Goal: Browse casually: Explore the website without a specific task or goal

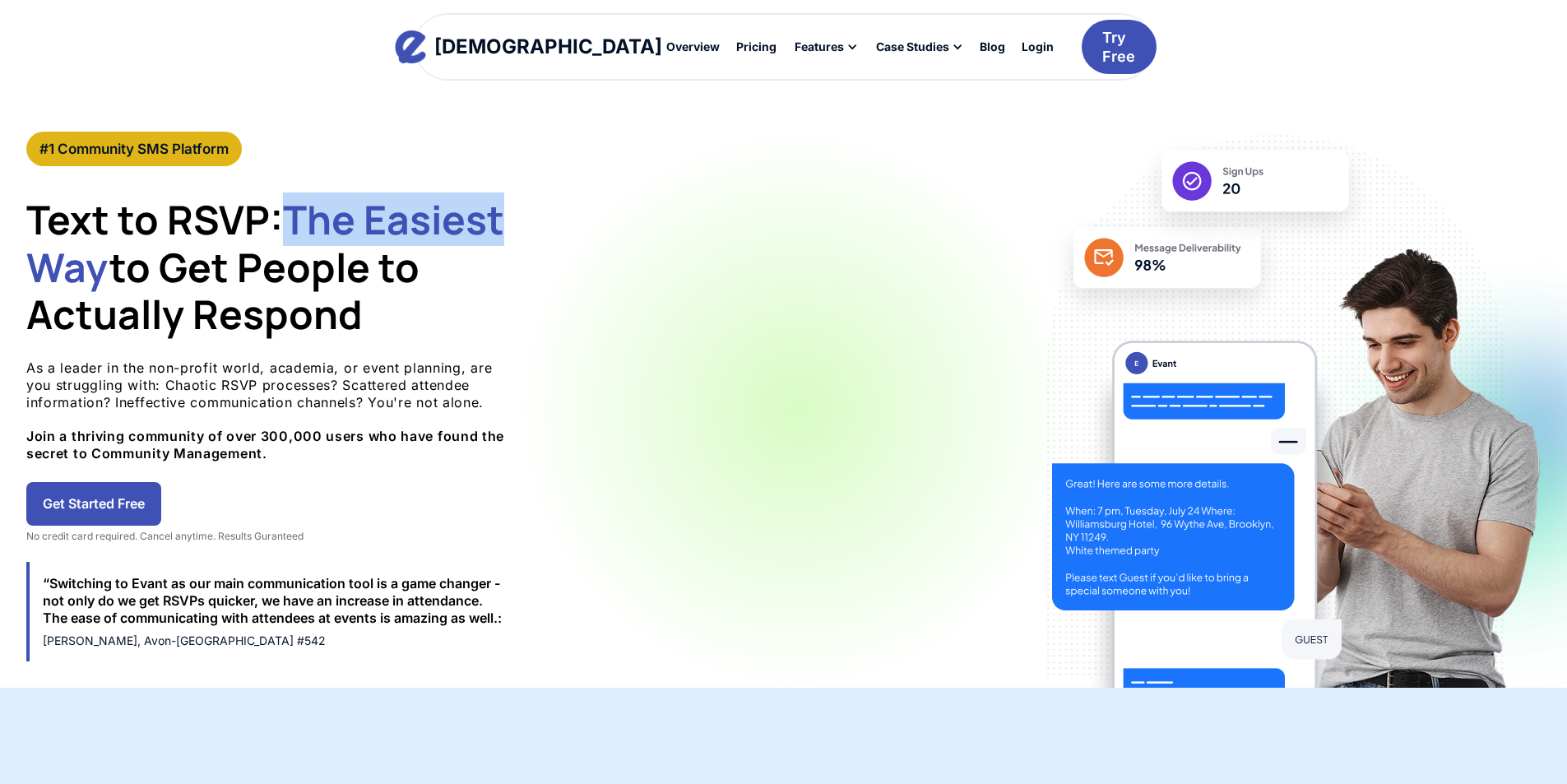
drag, startPoint x: 524, startPoint y: 225, endPoint x: 752, endPoint y: 213, distance: 228.3
click at [752, 213] on div "#1 Community SMS Platform Text to RSVP: The Easiest Way to Get People to Actual…" at bounding box center [796, 409] width 1541 height 556
click at [505, 216] on span "The Easiest Way" at bounding box center [265, 243] width 478 height 101
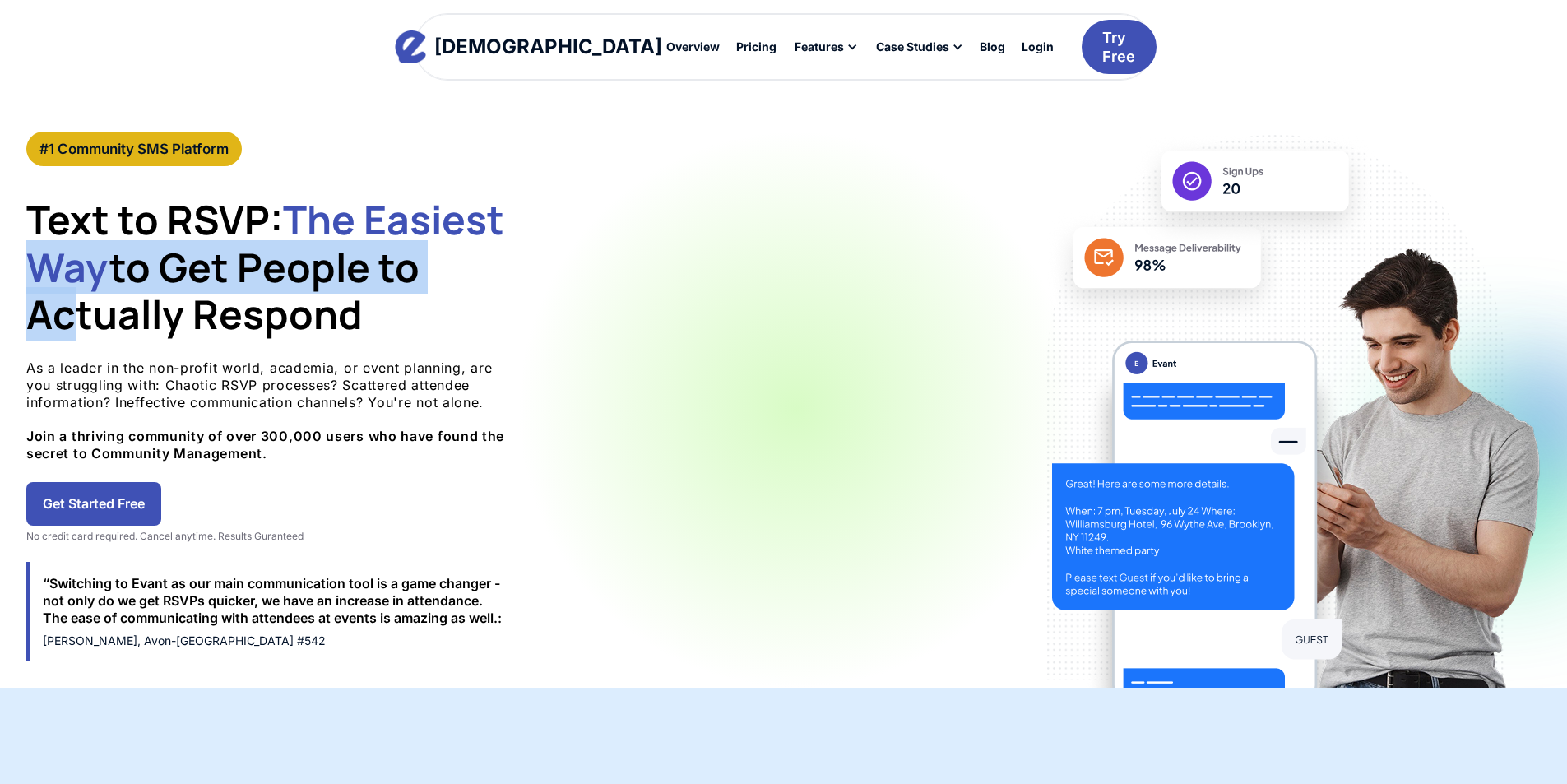
drag, startPoint x: 737, startPoint y: 215, endPoint x: 273, endPoint y: 318, distance: 475.3
click at [273, 318] on h1 "Text to RSVP: The Easiest Way to Get People to Actually Respond" at bounding box center [273, 267] width 494 height 142
drag, startPoint x: 615, startPoint y: 313, endPoint x: 226, endPoint y: 220, distance: 400.0
click at [226, 220] on div "#1 Community SMS Platform Text to RSVP: The Easiest Way to Get People to Actual…" at bounding box center [784, 409] width 1567 height 556
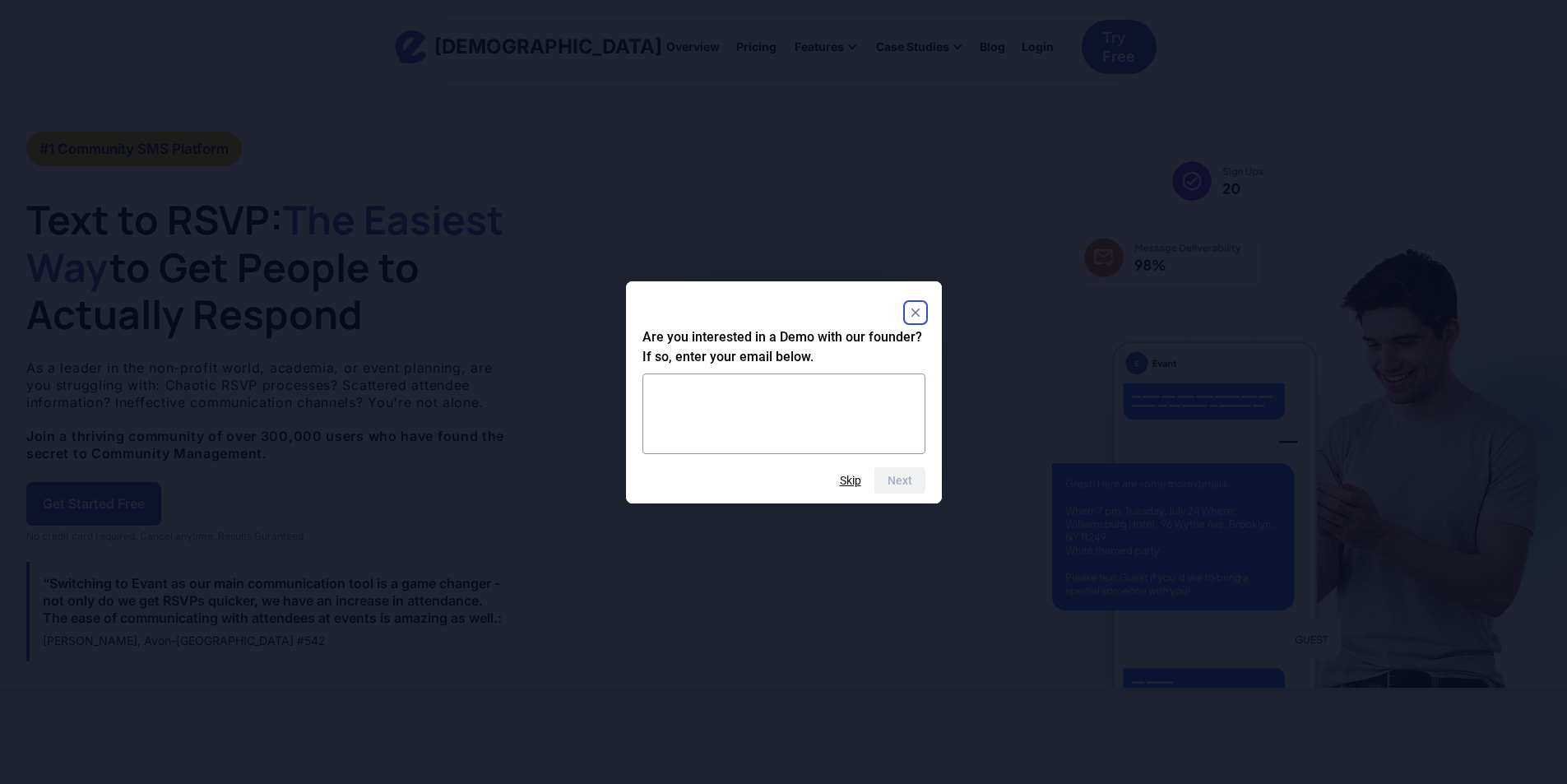
click at [921, 316] on rect "Close" at bounding box center [916, 312] width 20 height 20
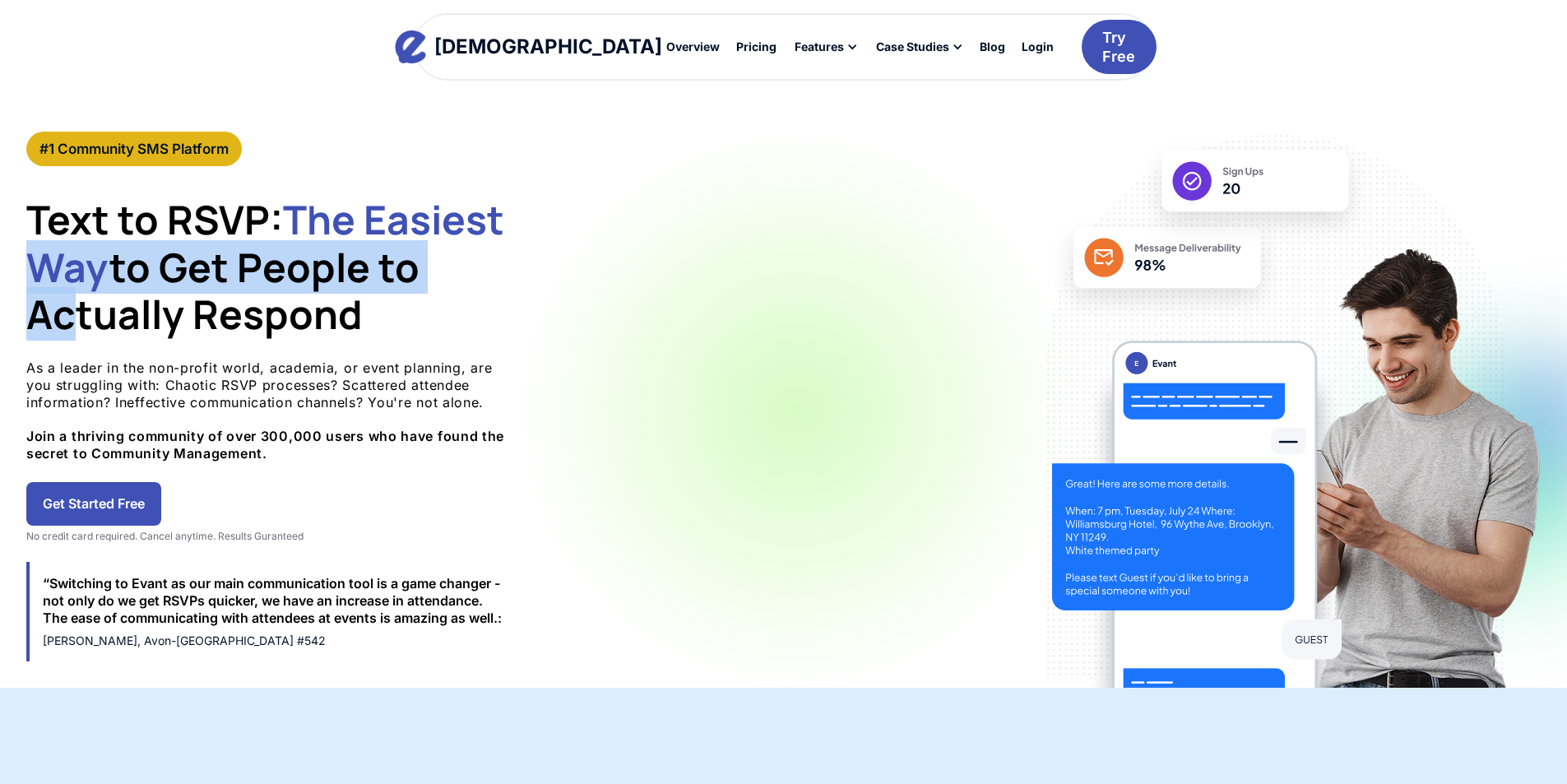
click at [1047, 268] on img at bounding box center [1294, 457] width 494 height 461
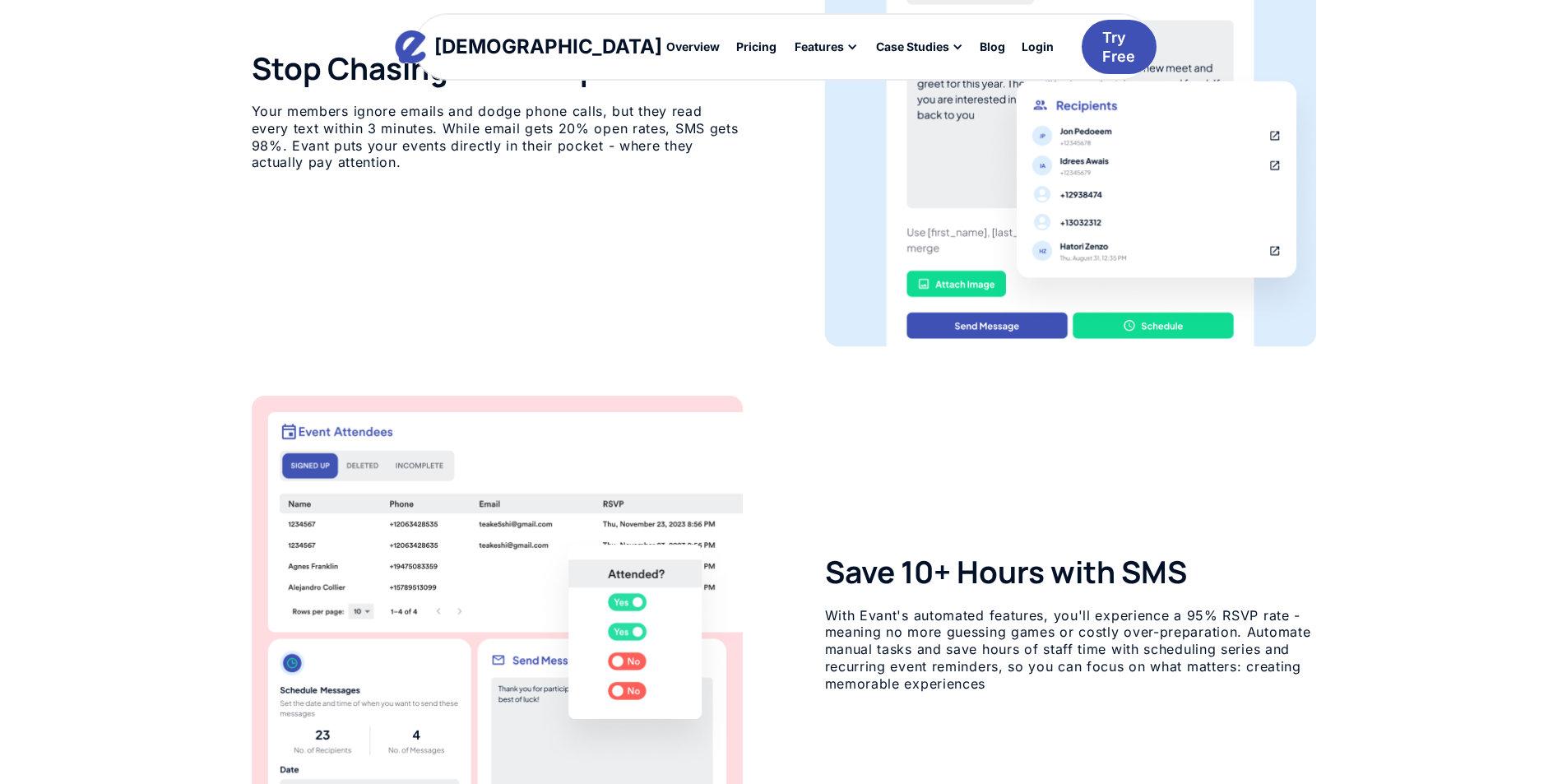
scroll to position [1151, 0]
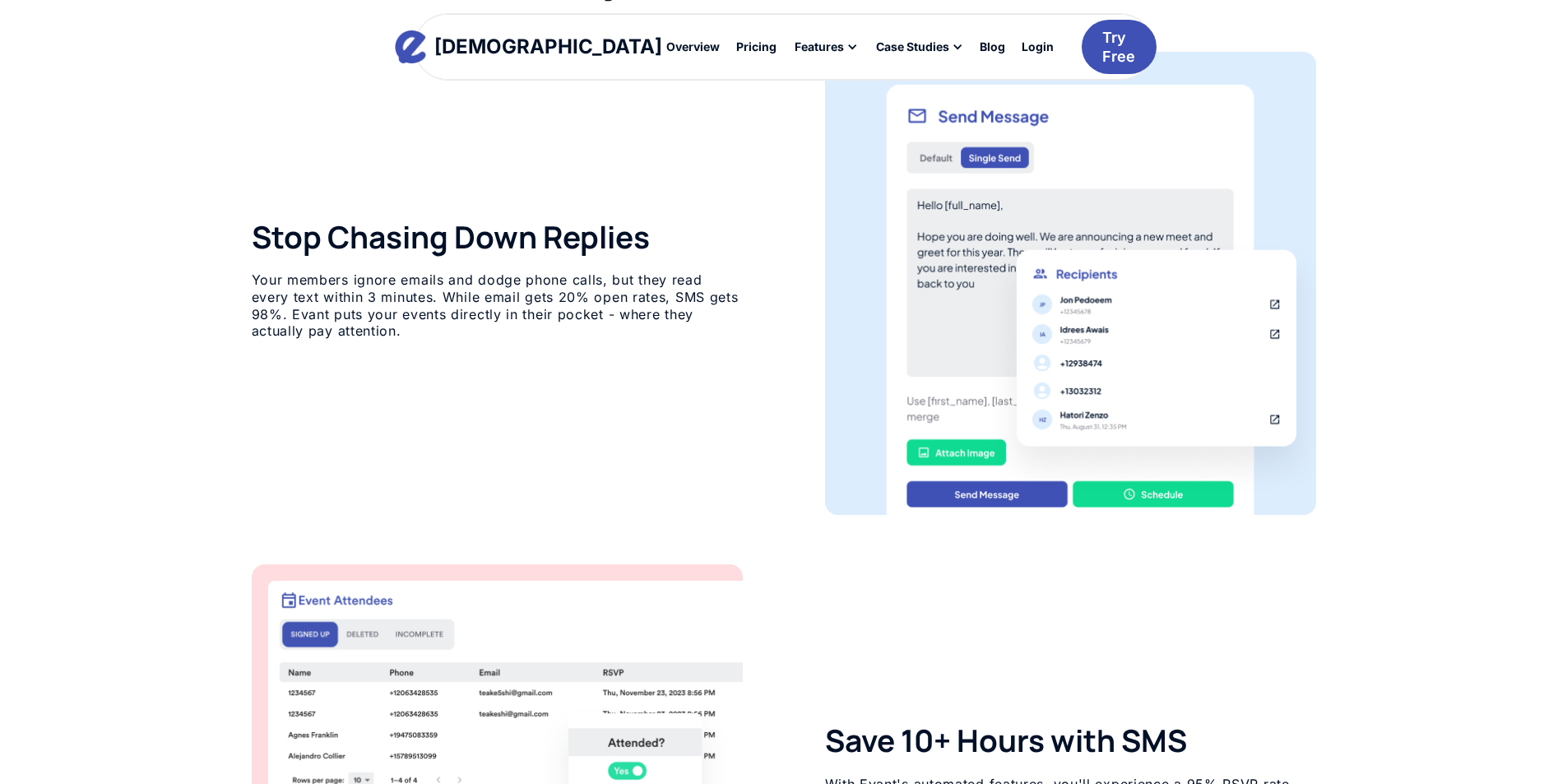
click at [1195, 367] on img at bounding box center [1070, 283] width 491 height 463
click at [1123, 362] on img at bounding box center [1070, 283] width 491 height 463
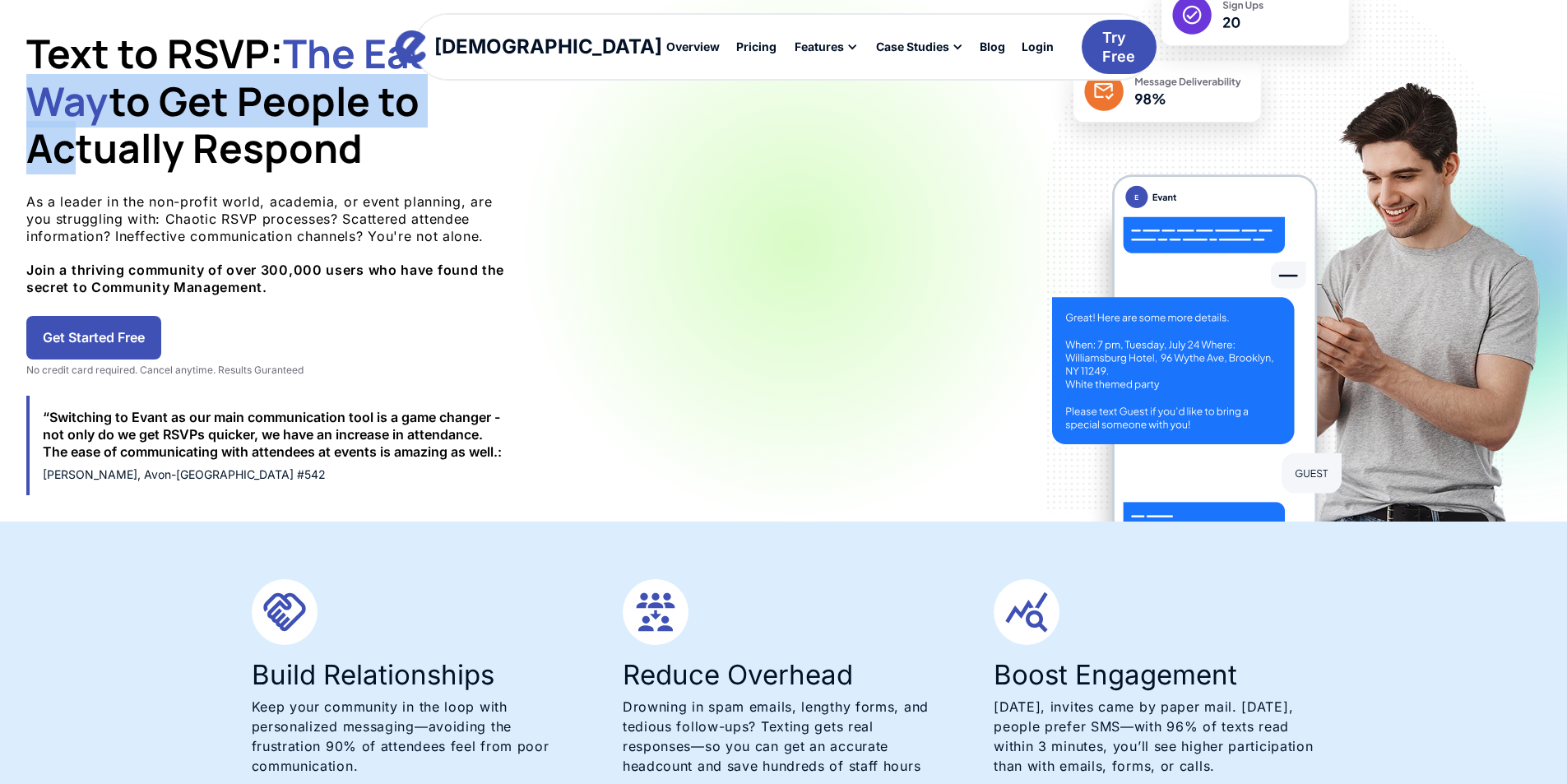
scroll to position [0, 0]
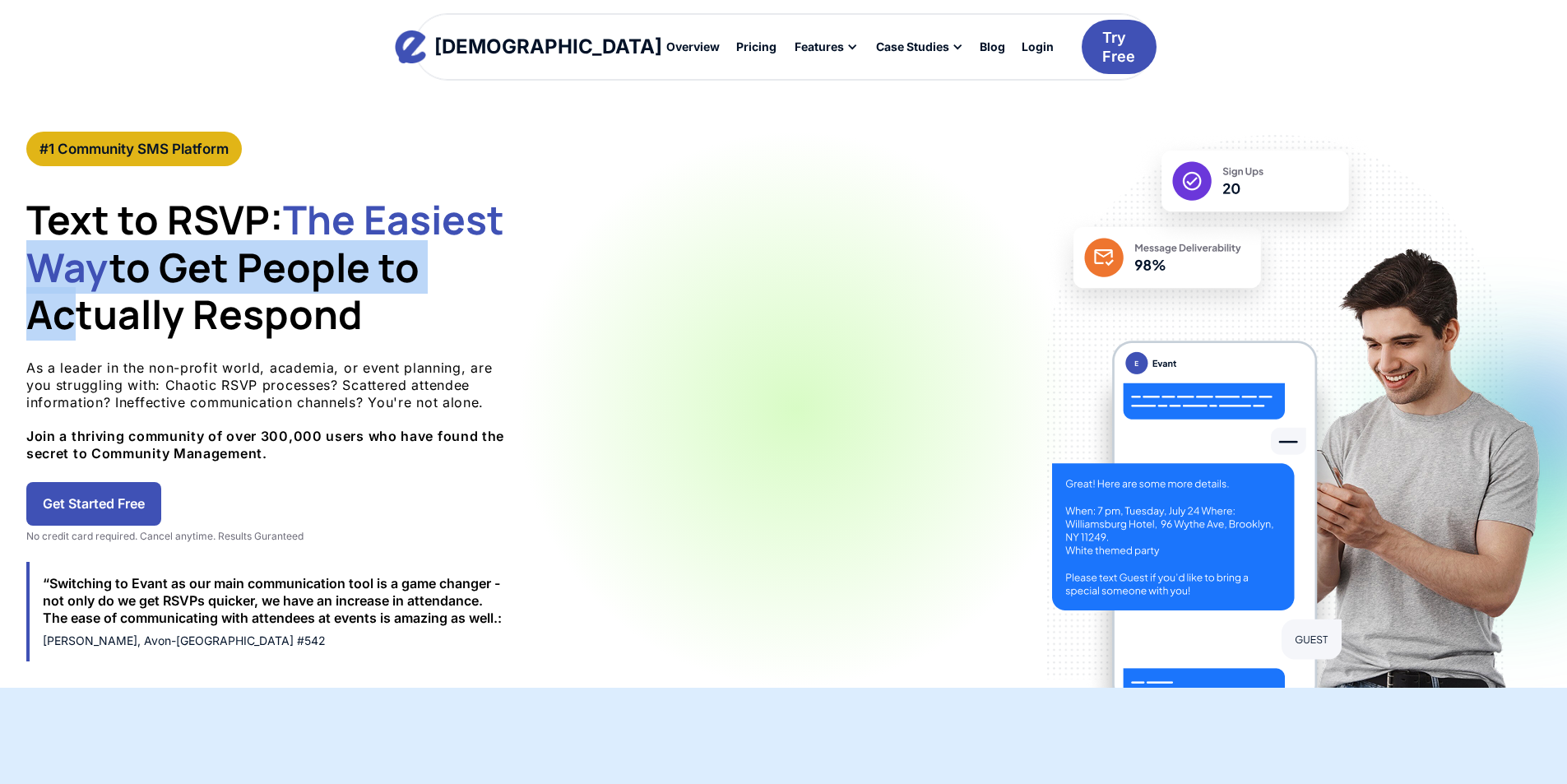
click at [1047, 225] on img at bounding box center [1212, 231] width 330 height 192
click at [1047, 246] on img at bounding box center [1294, 457] width 494 height 461
click at [460, 276] on h1 "Text to RSVP: The Easiest Way to Get People to Actually Respond" at bounding box center [273, 267] width 494 height 142
click at [229, 143] on div "#1 Community SMS Platform" at bounding box center [134, 148] width 189 height 18
click at [161, 505] on link "Get Started Free" at bounding box center [94, 503] width 135 height 44
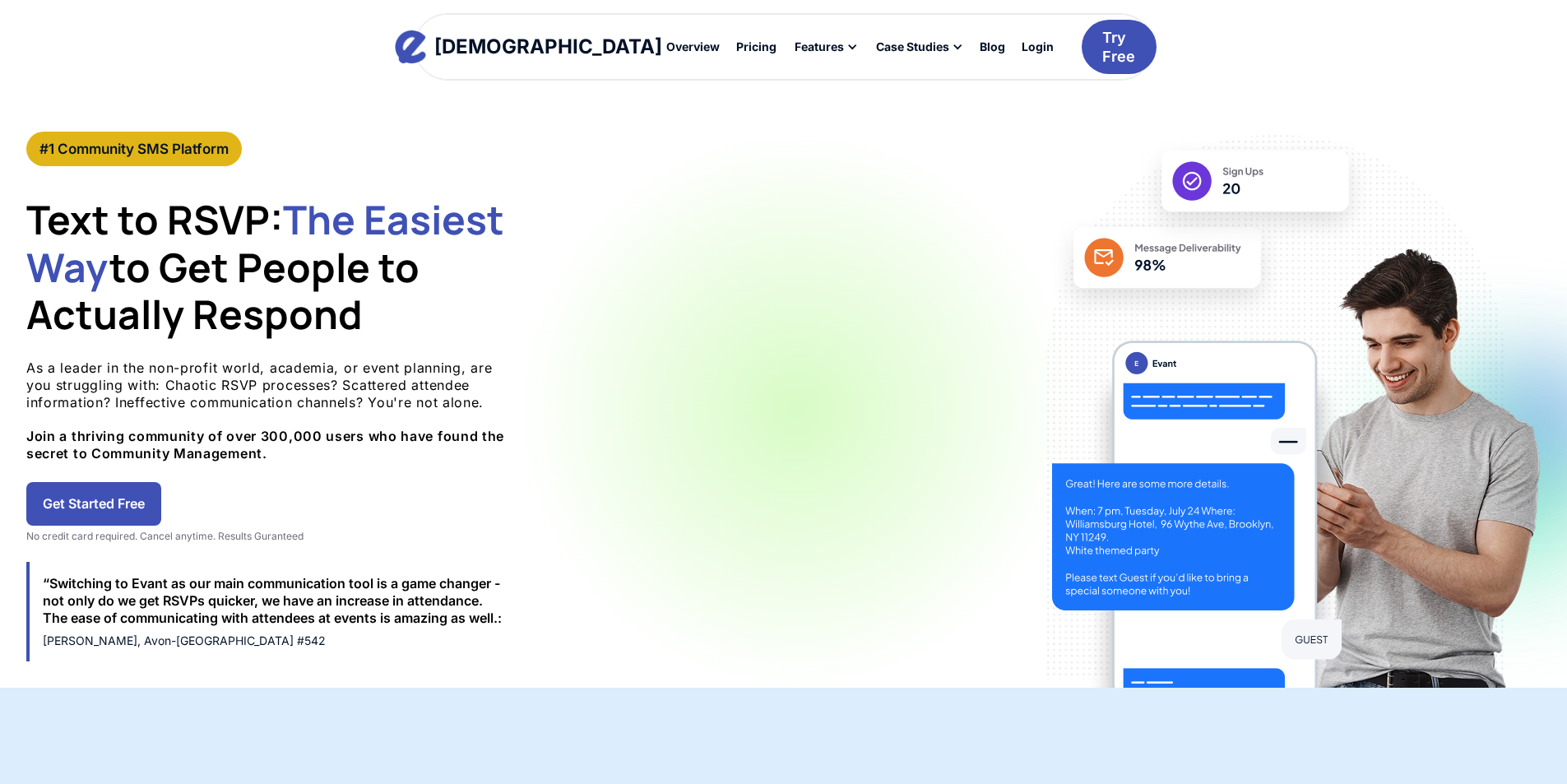
click at [130, 362] on div "#1 Community SMS Platform Text to RSVP: The Easiest Way to Get People to Actual…" at bounding box center [784, 409] width 1567 height 556
